Goal: Task Accomplishment & Management: Manage account settings

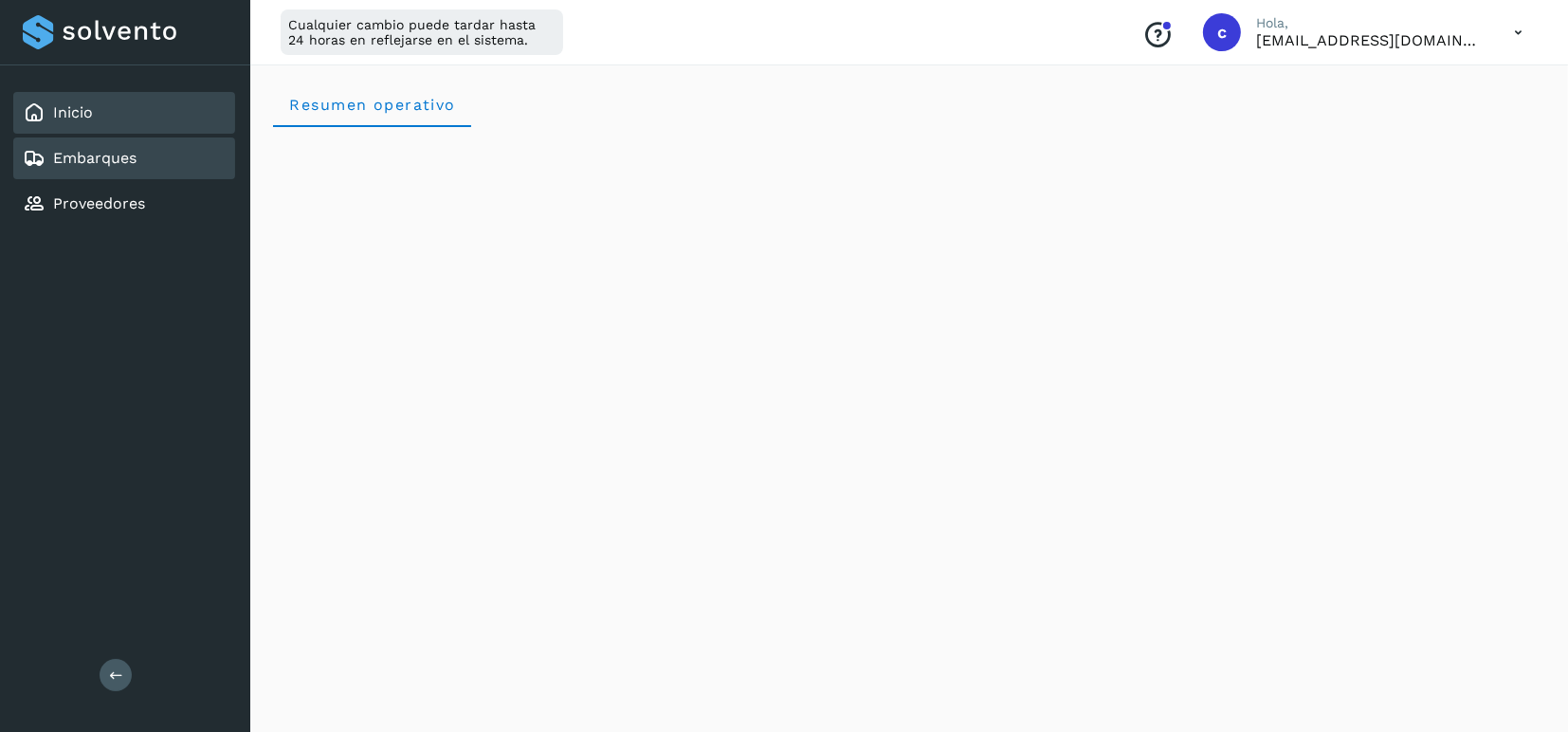
click at [95, 149] on link "Embarques" at bounding box center [95, 157] width 83 height 18
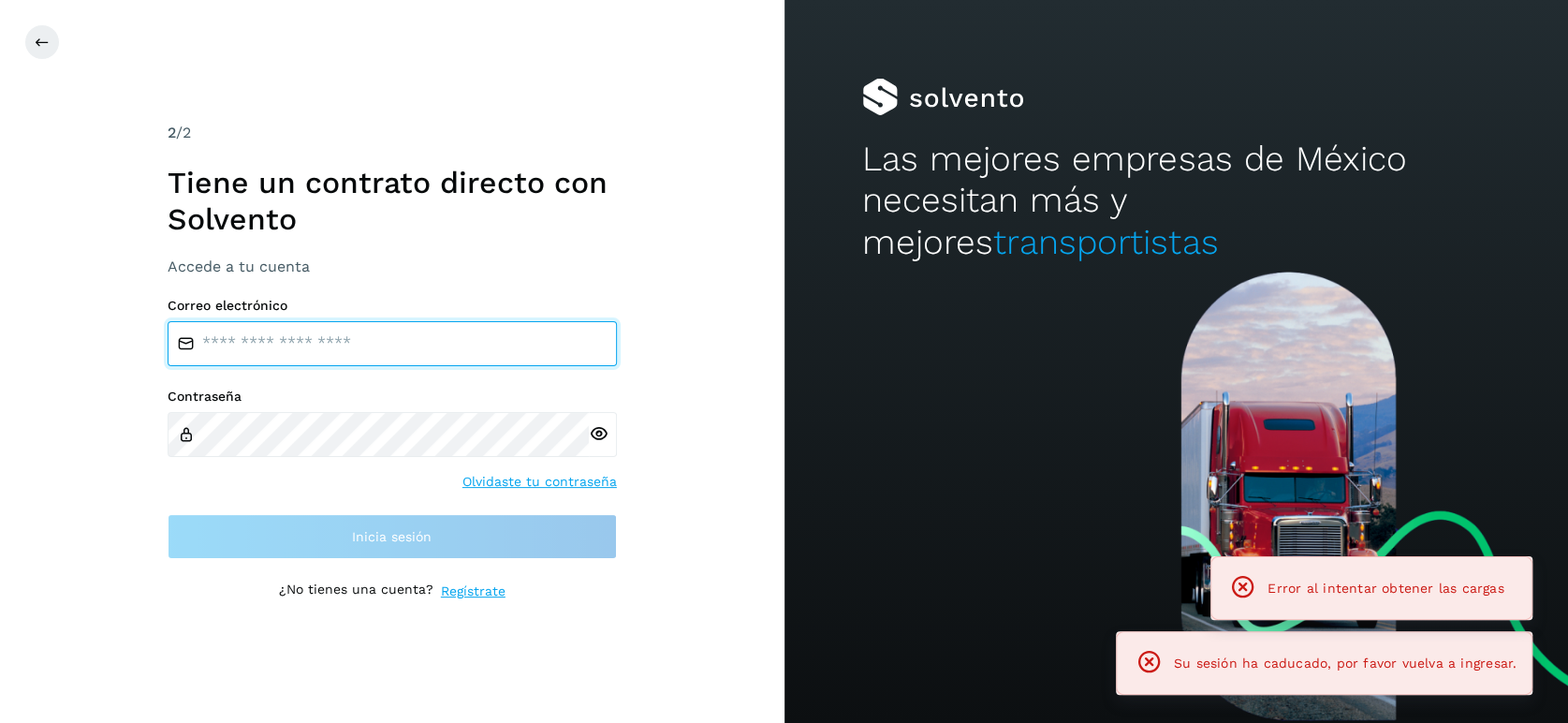
type input "**********"
